Goal: Browse casually

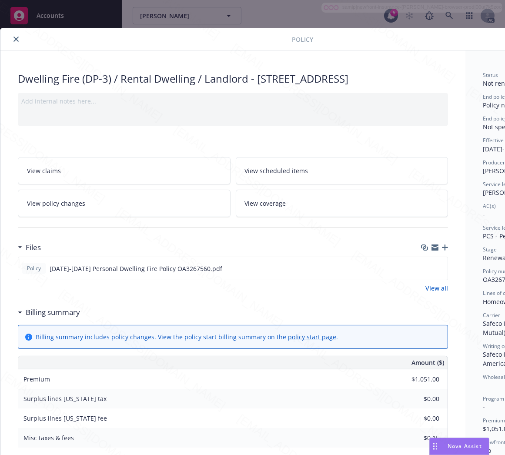
scroll to position [26, 0]
